Goal: Find specific page/section: Find specific page/section

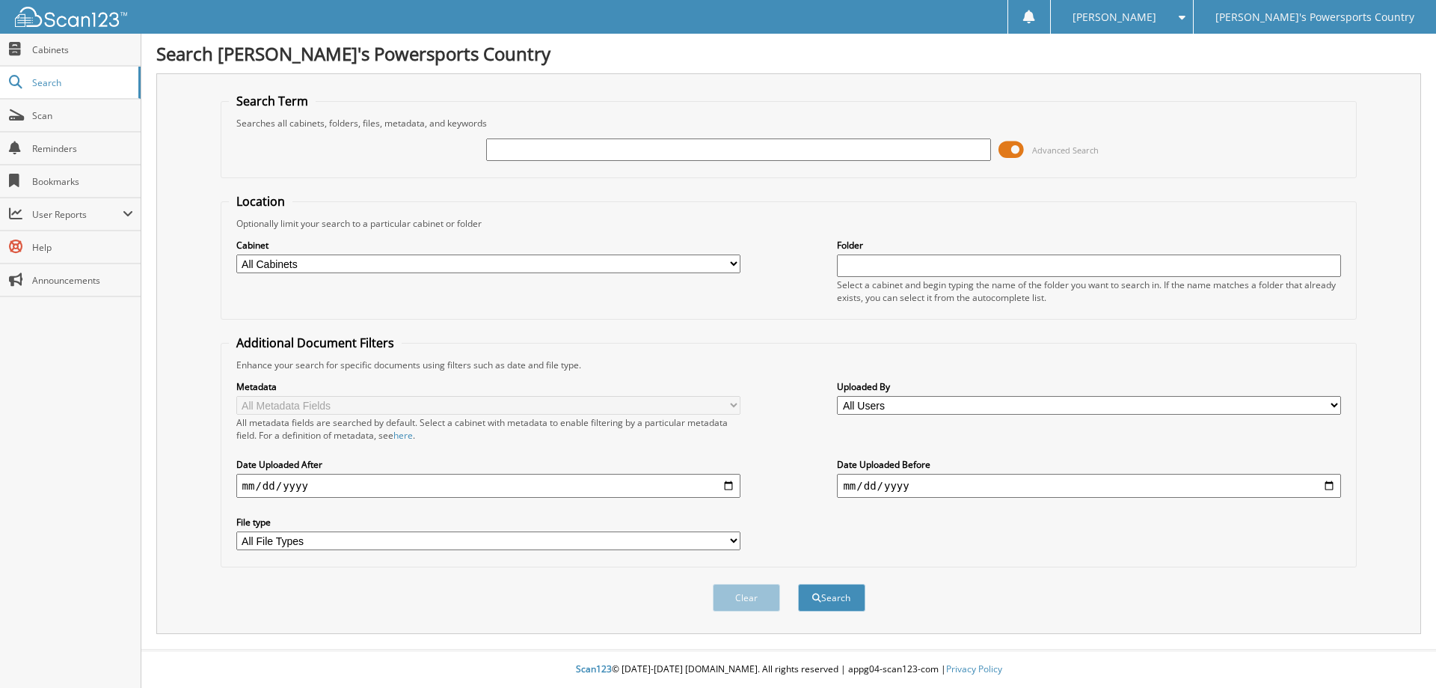
click at [573, 152] on input "text" at bounding box center [738, 149] width 504 height 22
type input "000495"
click at [818, 603] on button "Search" at bounding box center [831, 598] width 67 height 28
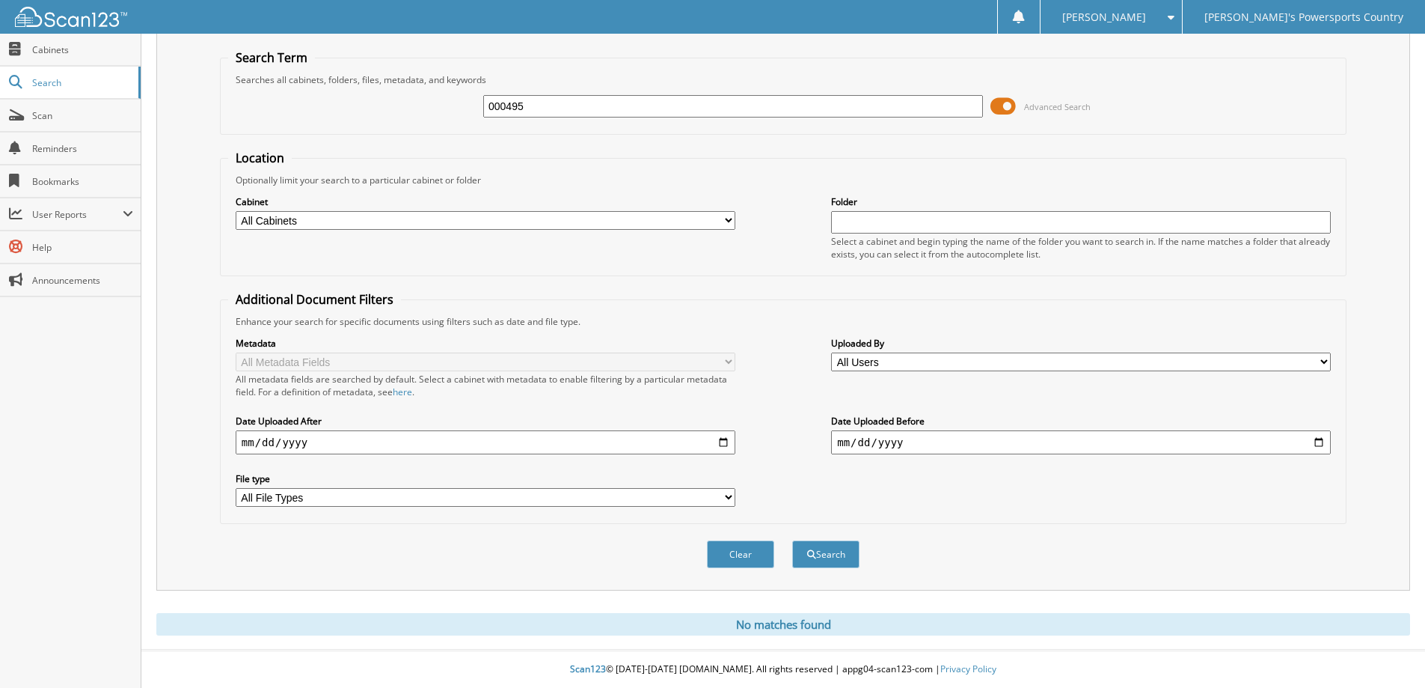
click at [622, 109] on input "000495" at bounding box center [733, 106] width 500 height 22
click at [772, 58] on fieldset "Search Term Searches all cabinets, folders, files, metadata, and keywords 00049…" at bounding box center [783, 91] width 1127 height 85
